Goal: Information Seeking & Learning: Find specific fact

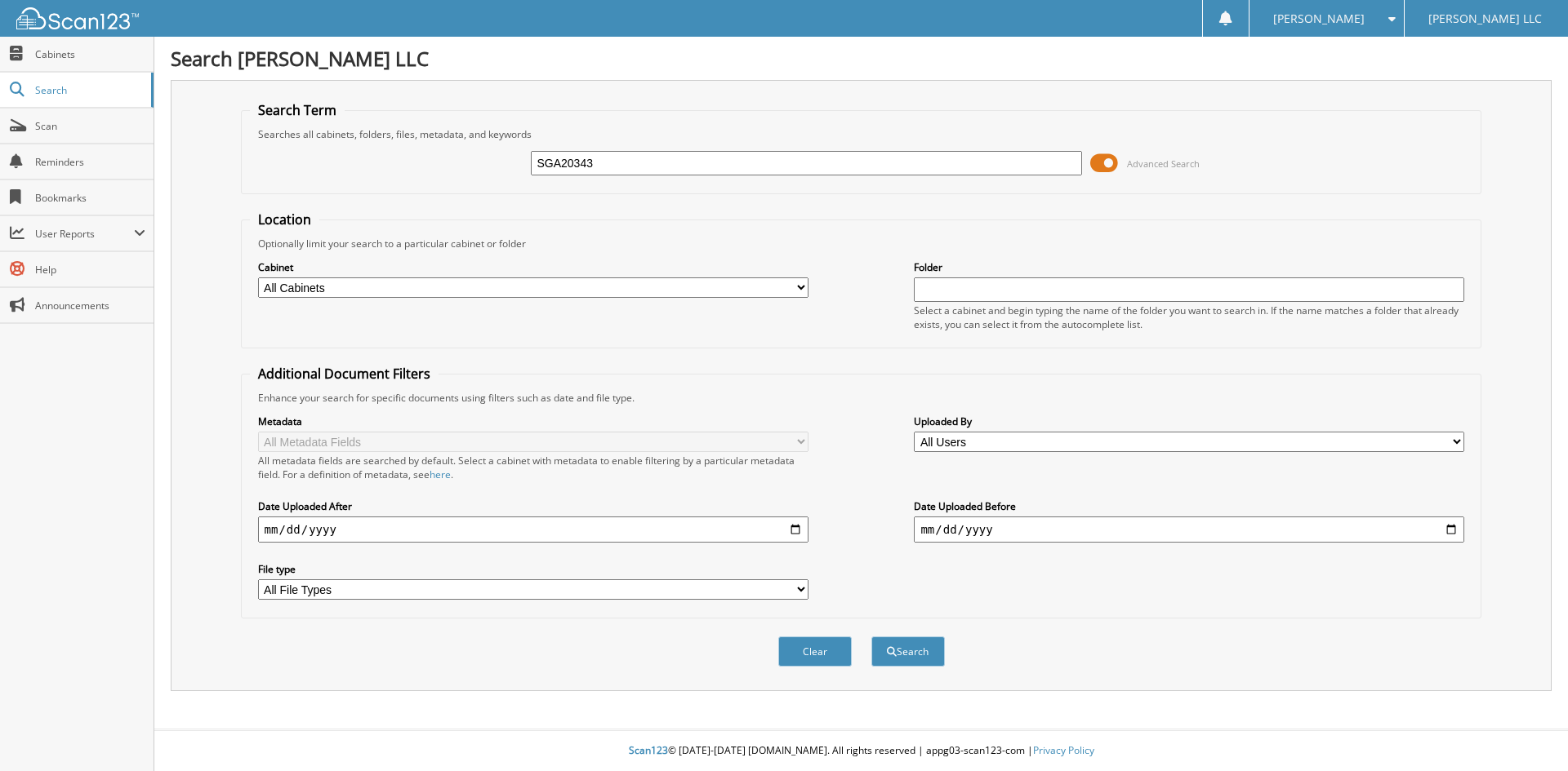
type input "SGA20343"
click at [871, 637] on button "Search" at bounding box center [908, 651] width 74 height 30
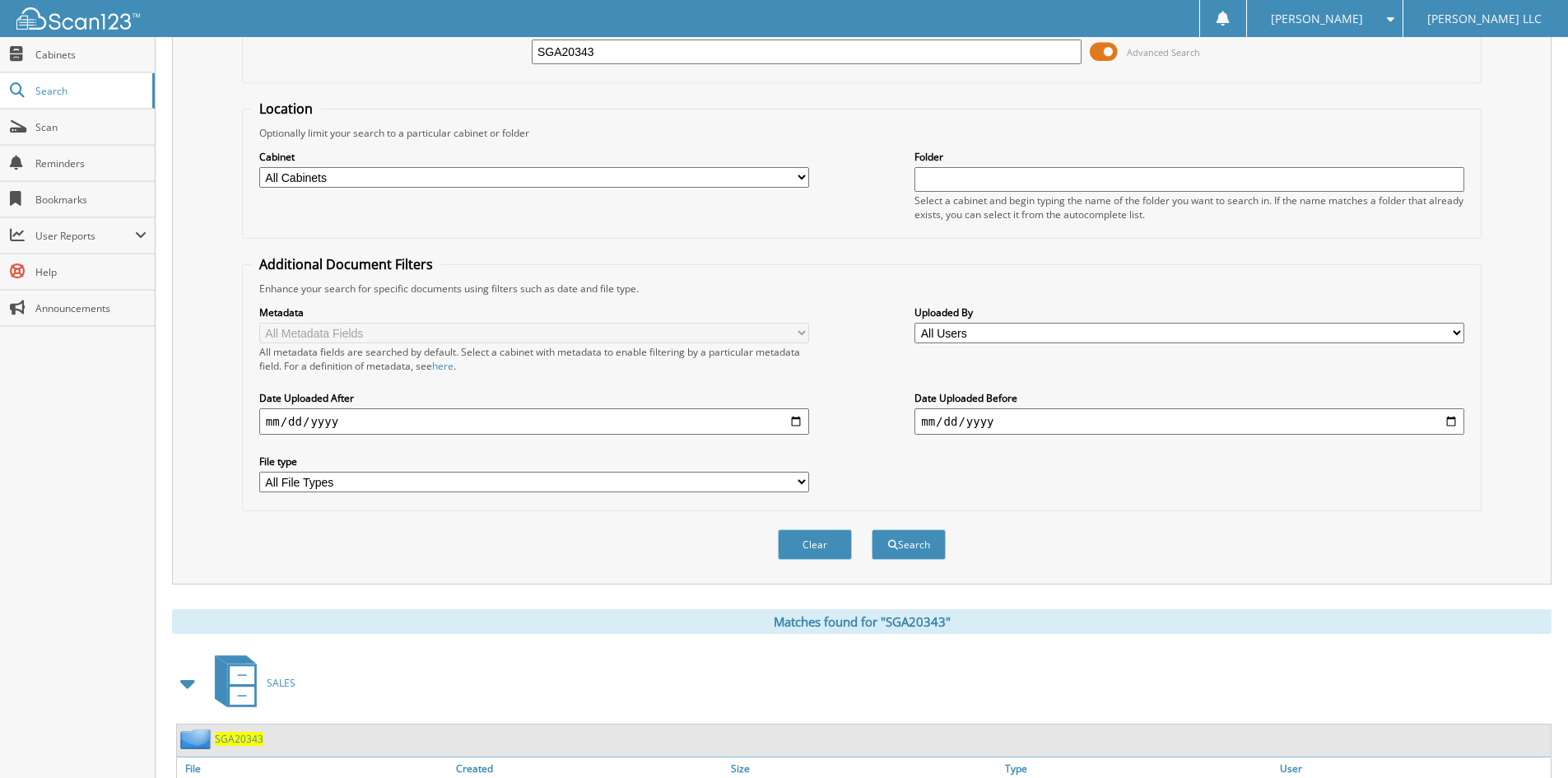
scroll to position [207, 0]
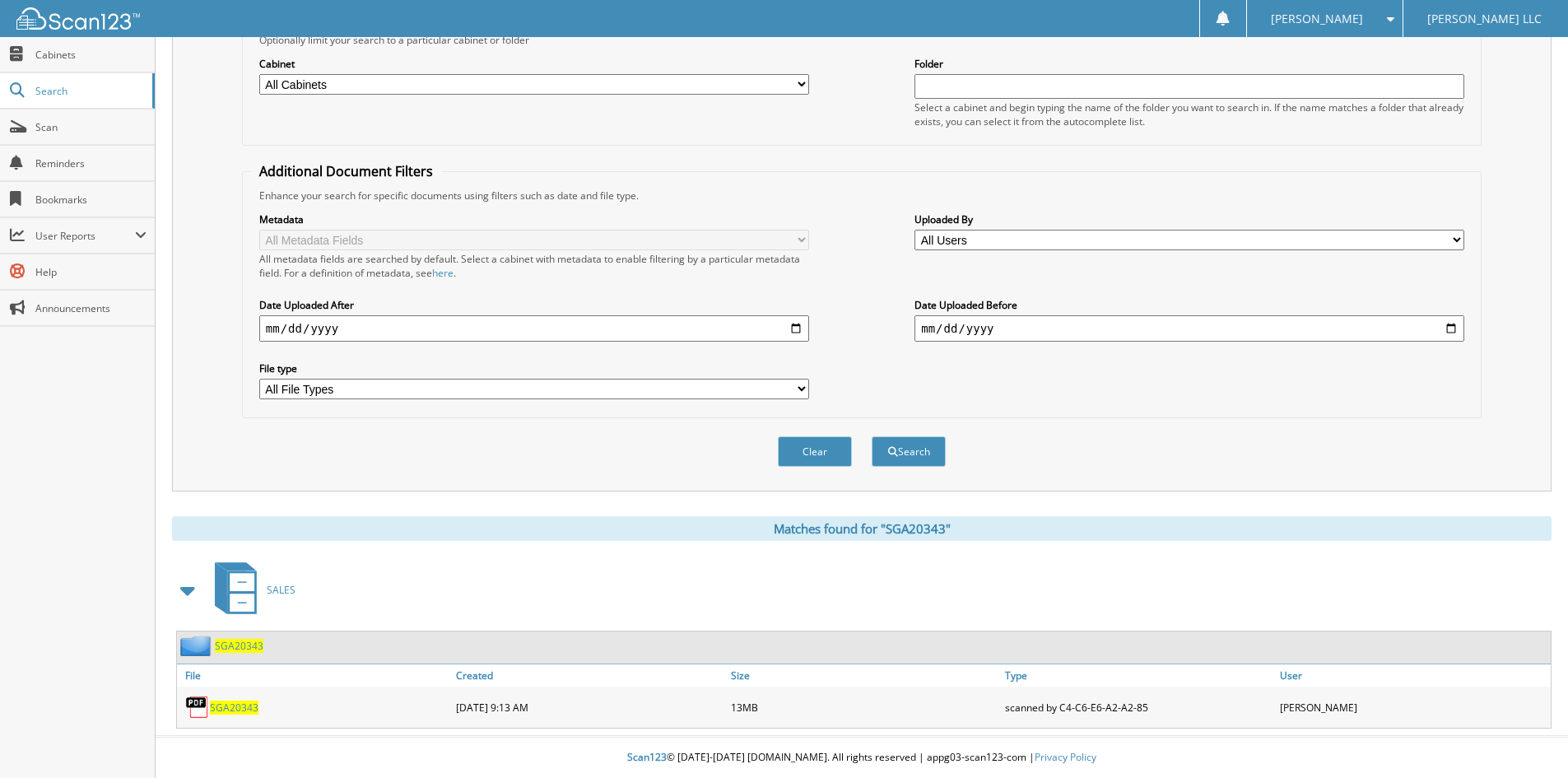
click at [230, 707] on span "SGA20343" at bounding box center [234, 707] width 49 height 14
click at [234, 712] on span "SGA20343" at bounding box center [234, 707] width 49 height 14
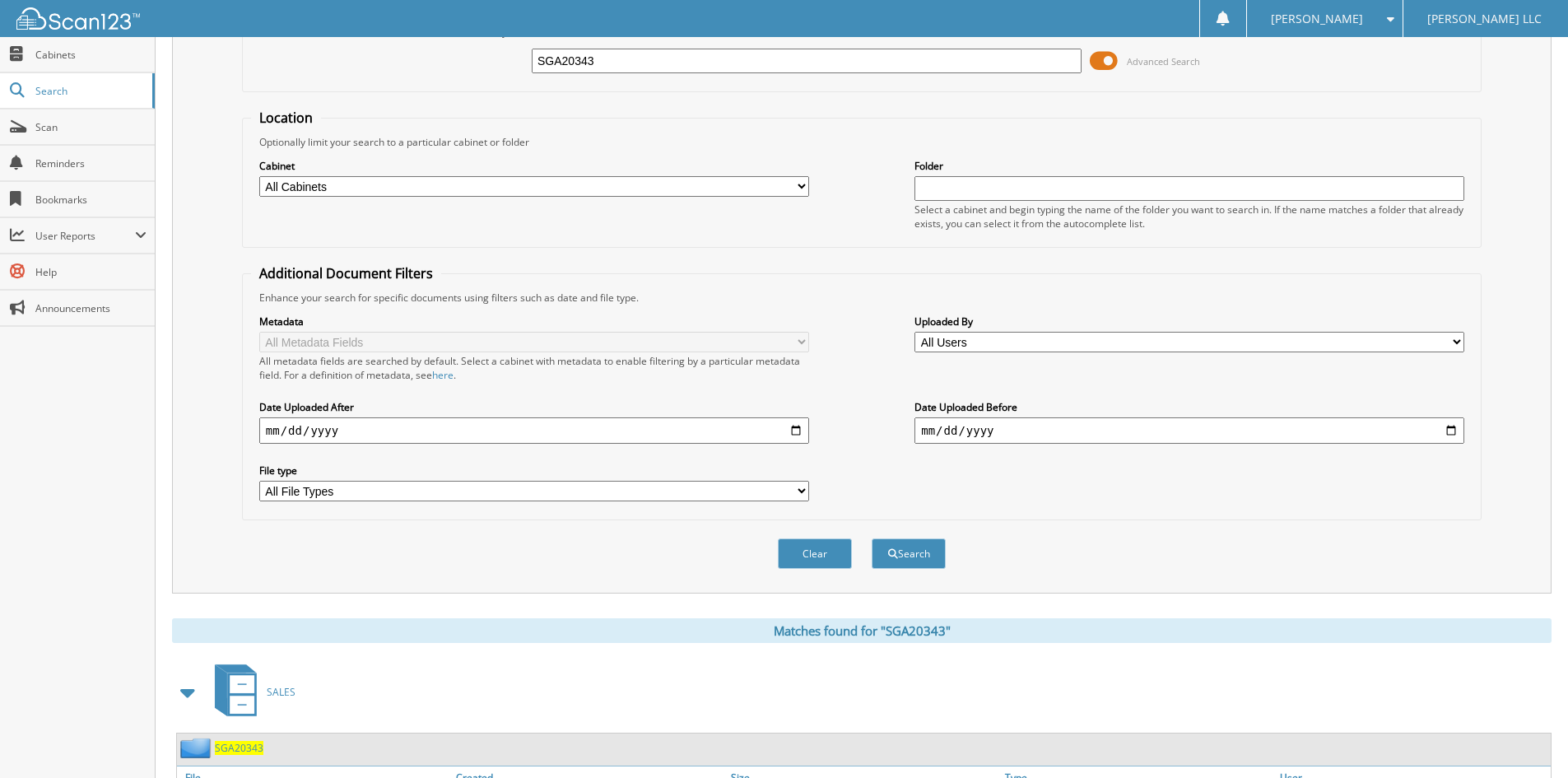
scroll to position [0, 0]
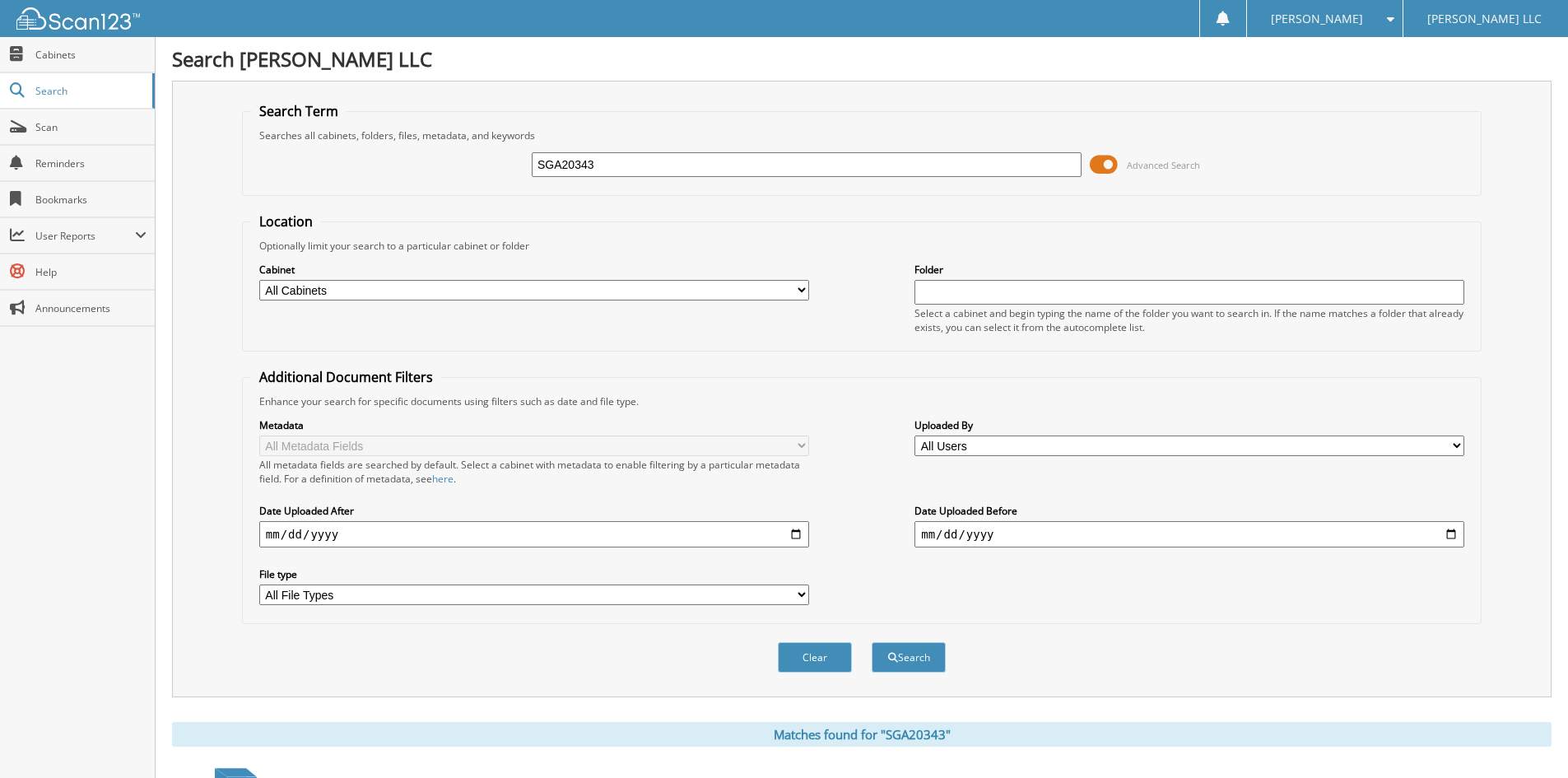
drag, startPoint x: 403, startPoint y: 158, endPoint x: 312, endPoint y: 156, distance: 91.0
click at [230, 171] on div "Search Term Searches all cabinets, folders, files, metadata, and keywords SGA20…" at bounding box center [862, 389] width 1379 height 617
click at [592, 164] on input "SGA20343" at bounding box center [807, 164] width 550 height 25
click at [601, 159] on input "SGA20343" at bounding box center [807, 164] width 550 height 25
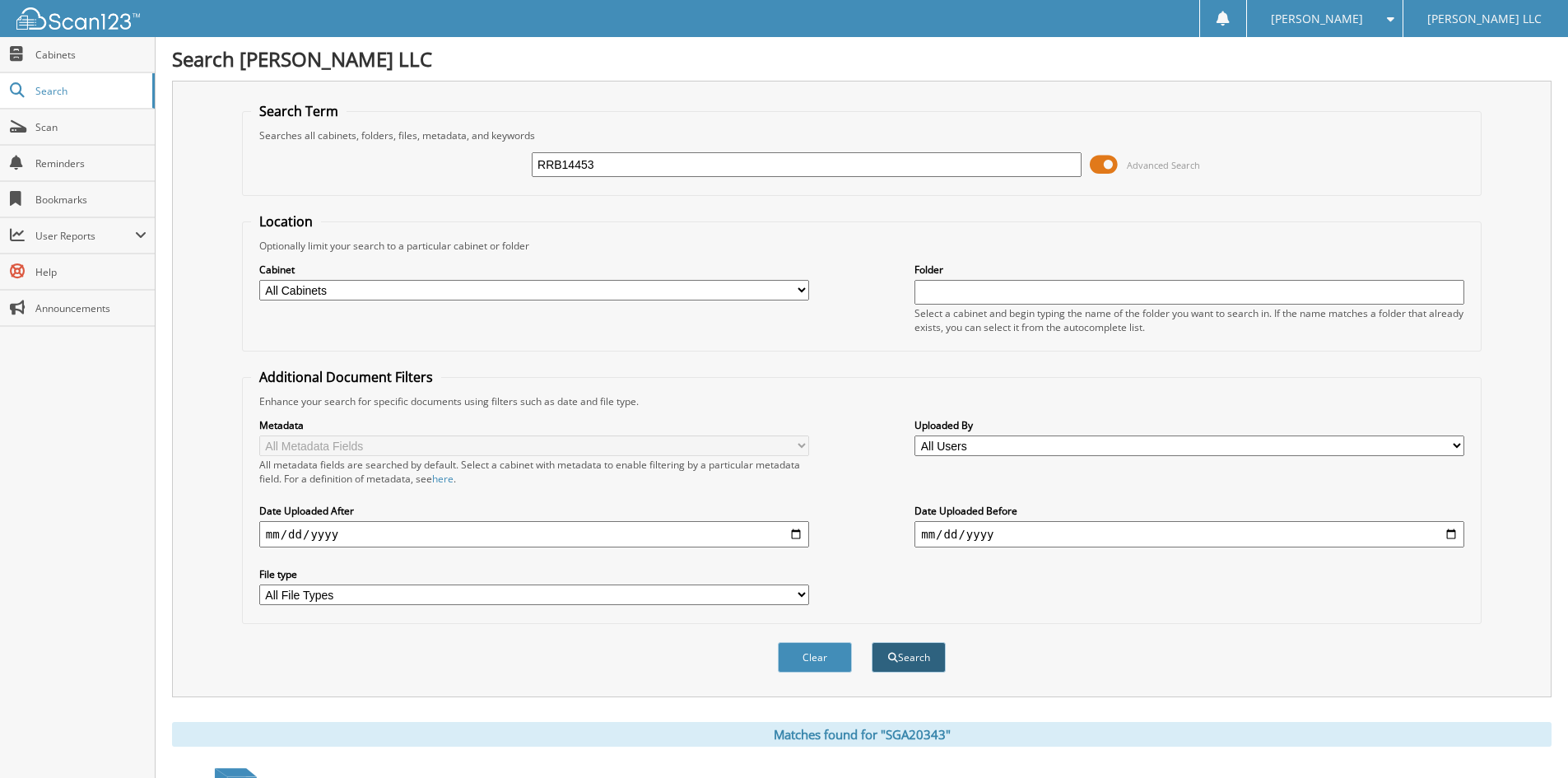
type input "RRB14453"
click at [928, 673] on button "Search" at bounding box center [909, 657] width 74 height 30
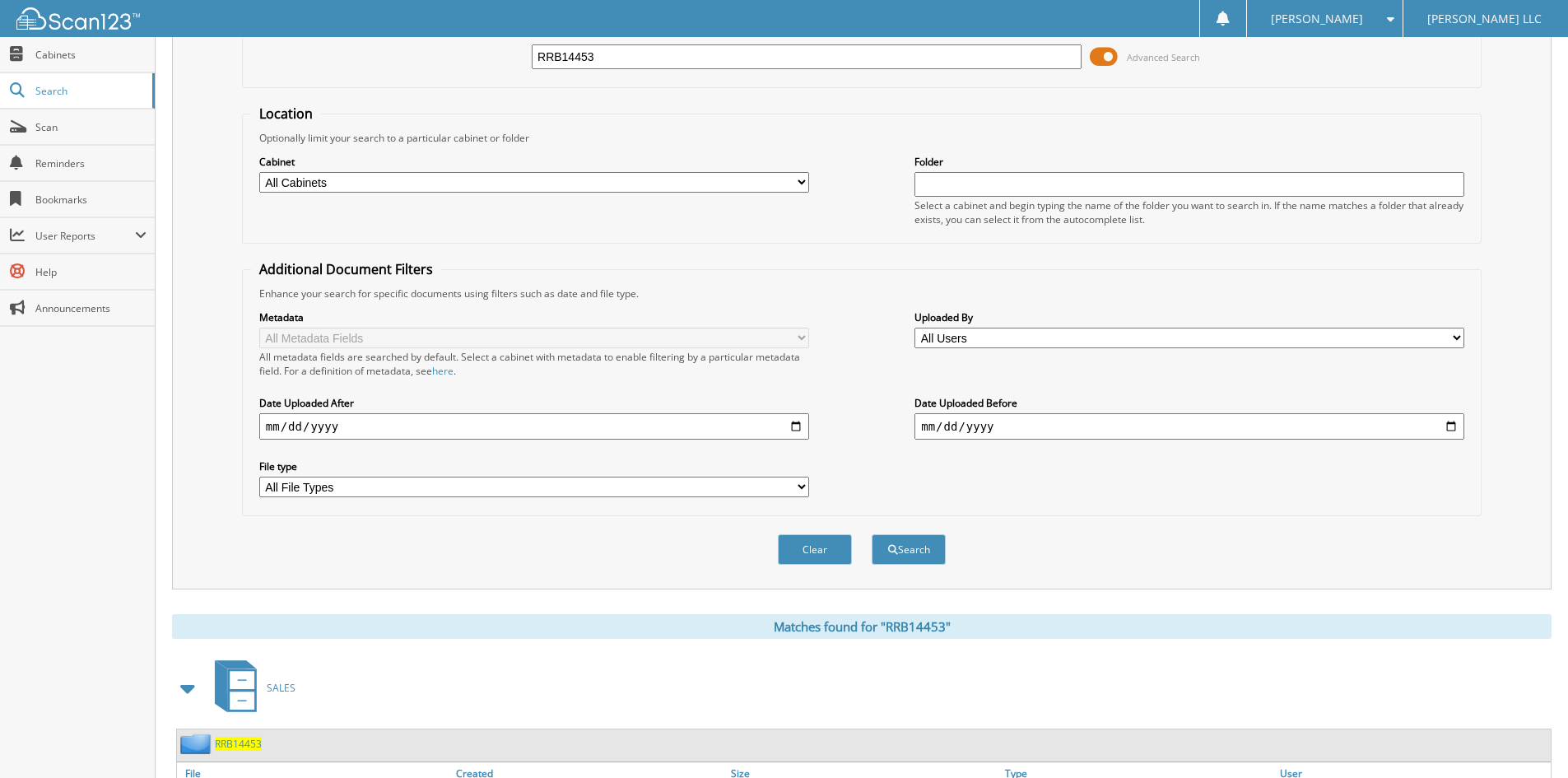
scroll to position [207, 0]
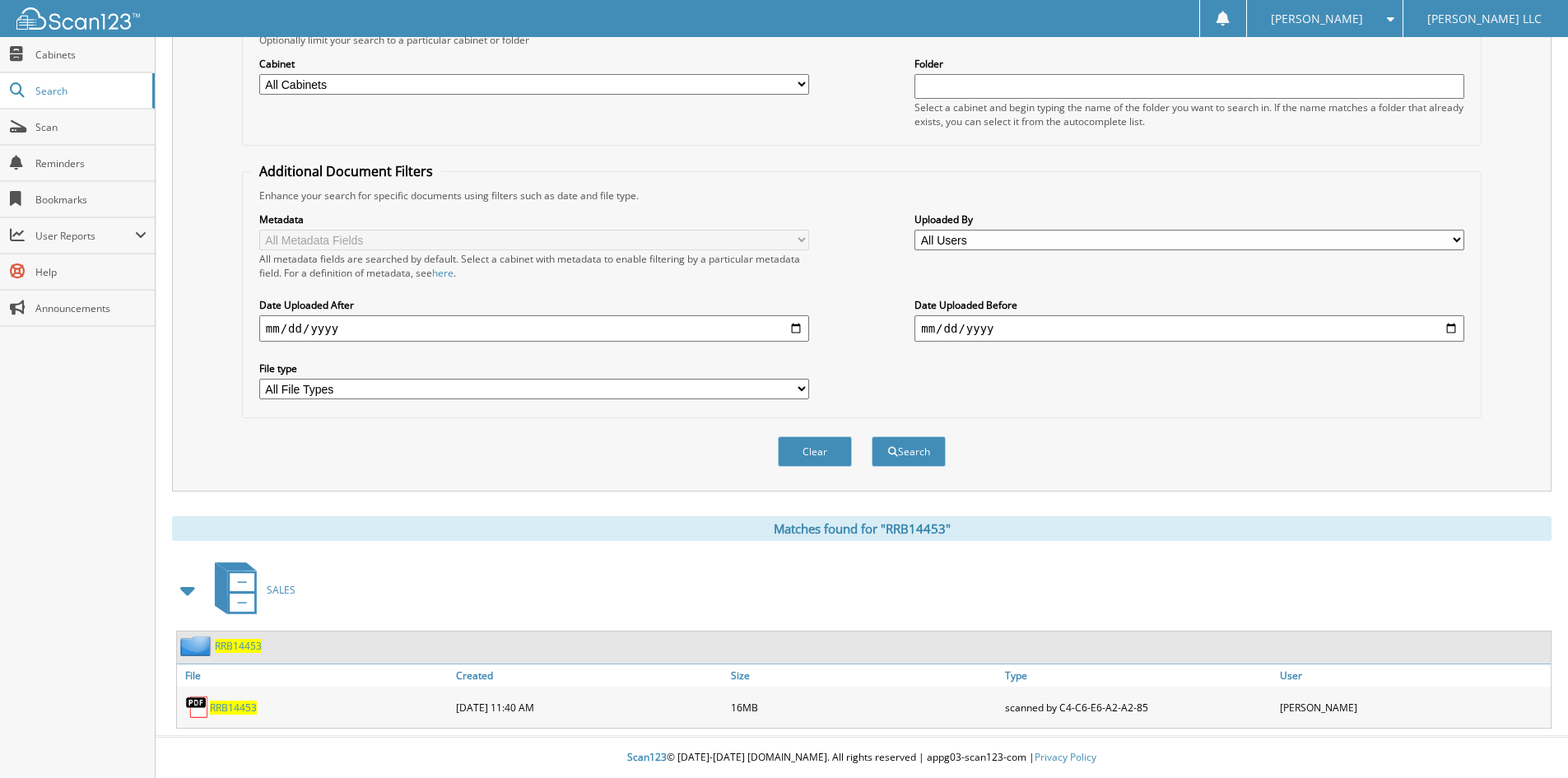
click at [219, 711] on span "RRB14453" at bounding box center [233, 707] width 47 height 14
